Goal: Navigation & Orientation: Go to known website

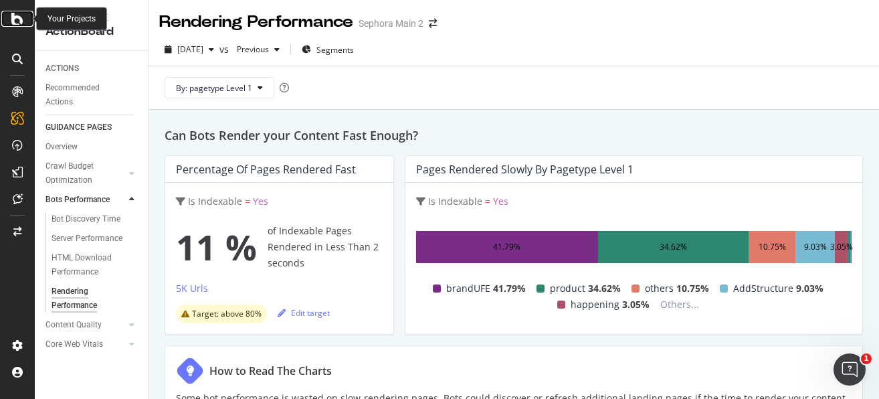
click at [16, 21] on icon at bounding box center [17, 19] width 12 height 16
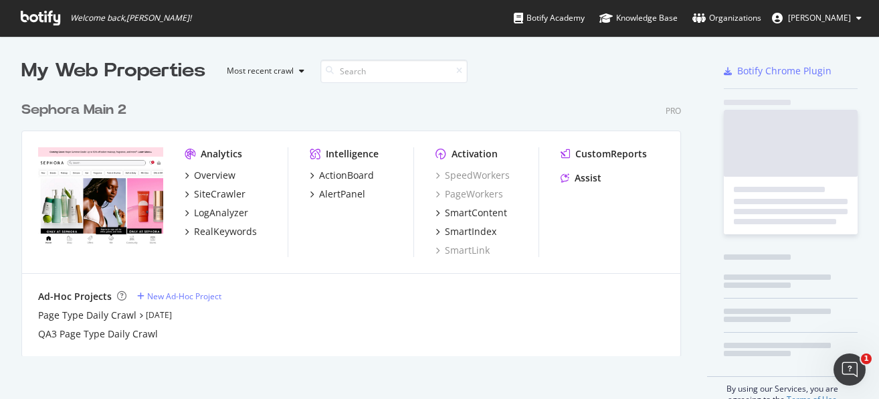
scroll to position [399, 879]
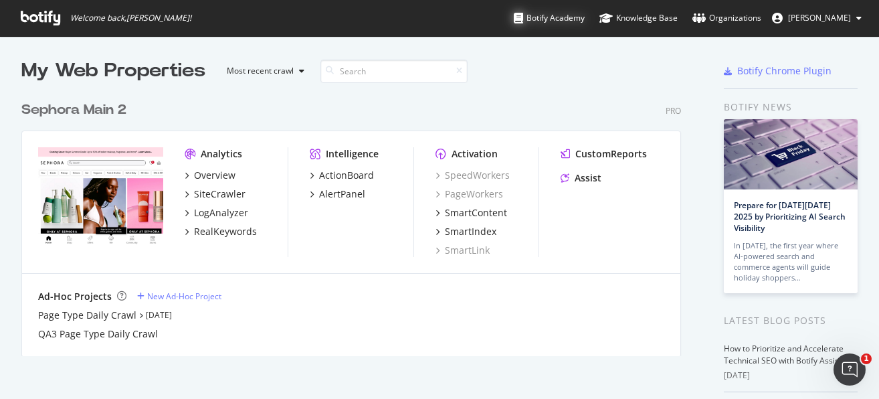
click at [549, 19] on div "Botify Academy" at bounding box center [549, 17] width 71 height 13
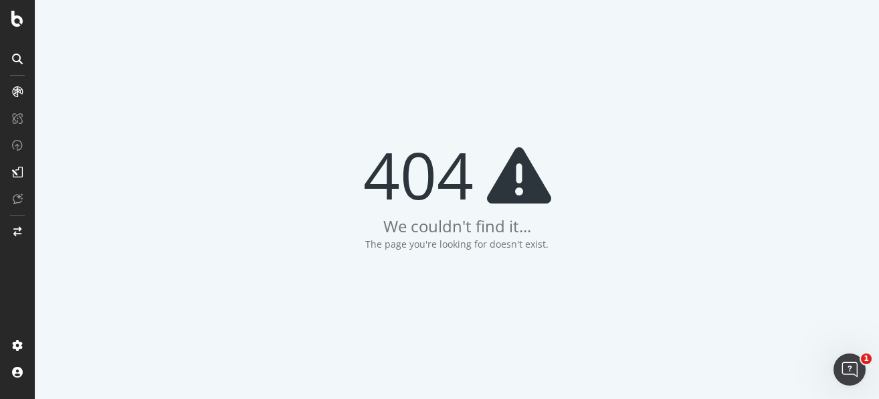
click at [629, 88] on div "404 We couldn't find it... The page you're looking for doesn't exist." at bounding box center [457, 199] width 844 height 399
drag, startPoint x: 0, startPoint y: 0, endPoint x: 629, endPoint y: 90, distance: 635.8
click at [629, 90] on div "404 We couldn't find it... The page you're looking for doesn't exist." at bounding box center [457, 199] width 844 height 399
drag, startPoint x: 628, startPoint y: 94, endPoint x: 611, endPoint y: 93, distance: 17.4
click at [611, 93] on div "404 We couldn't find it... The page you're looking for doesn't exist." at bounding box center [457, 199] width 844 height 399
